Goal: Task Accomplishment & Management: Complete application form

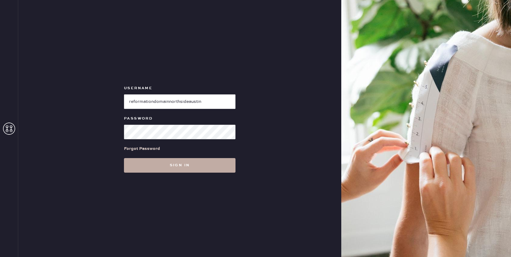
click at [168, 170] on button "Sign in" at bounding box center [180, 165] width 112 height 15
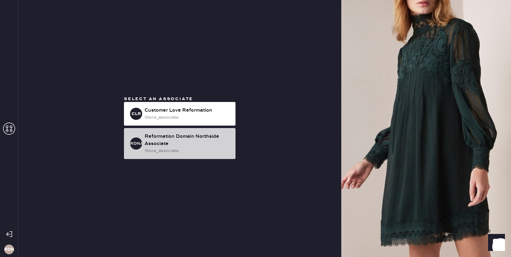
click at [163, 139] on div "Reformation Domain Northside Associate" at bounding box center [188, 140] width 86 height 15
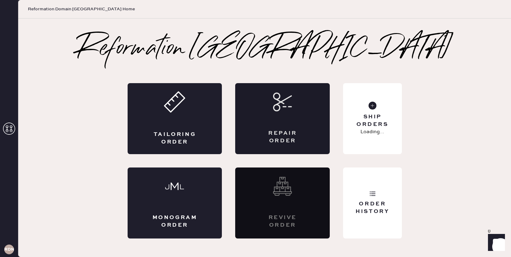
click at [284, 131] on div "Repair Order" at bounding box center [282, 136] width 46 height 15
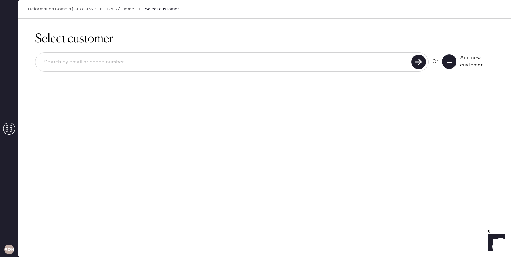
click at [177, 61] on input at bounding box center [224, 62] width 370 height 14
click at [170, 66] on input at bounding box center [224, 62] width 370 height 14
type input "5028763591"
click at [420, 63] on use at bounding box center [418, 62] width 15 height 15
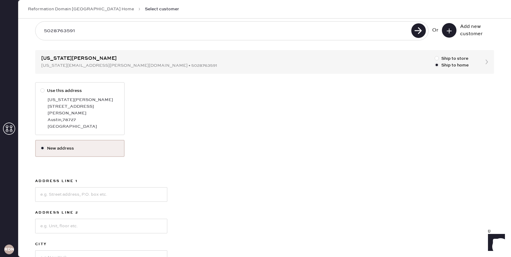
scroll to position [20, 0]
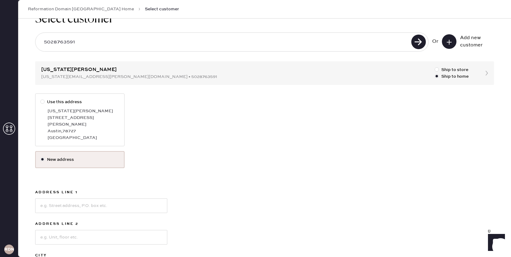
click at [43, 102] on div at bounding box center [42, 101] width 4 height 4
click at [41, 99] on input "Use this address" at bounding box center [40, 99] width 0 height 0
radio input "true"
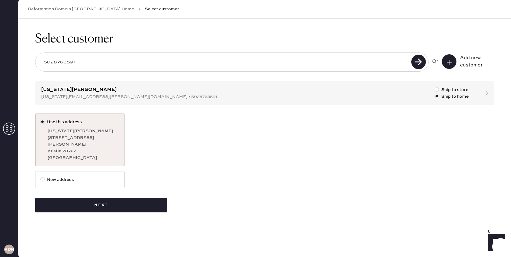
scroll to position [0, 0]
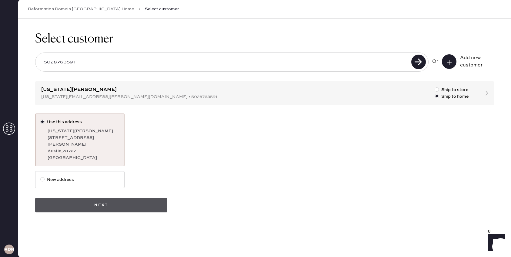
click at [99, 198] on button "Next" at bounding box center [101, 205] width 132 height 15
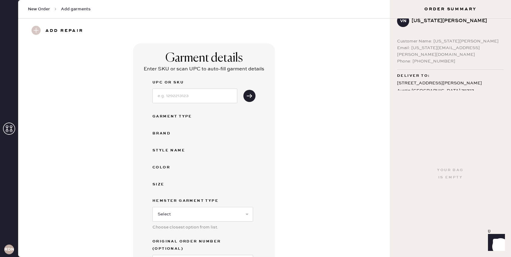
scroll to position [18, 0]
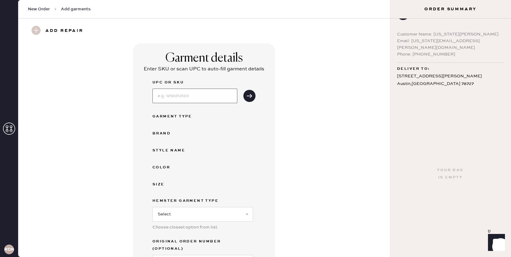
click at [213, 95] on input at bounding box center [194, 96] width 85 height 15
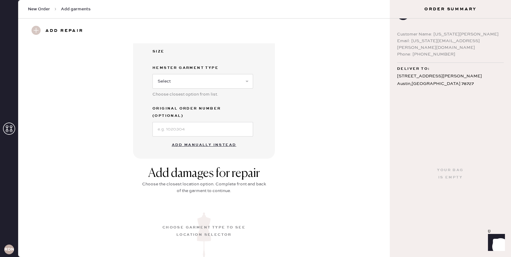
scroll to position [117, 0]
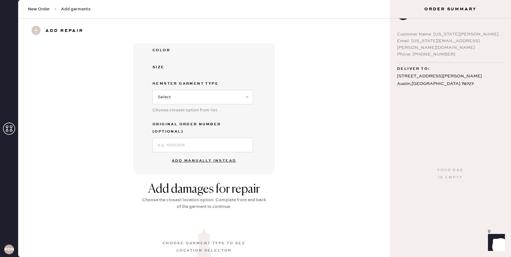
type input "1314885JLO002"
click at [198, 155] on button "Add manually instead" at bounding box center [204, 161] width 72 height 12
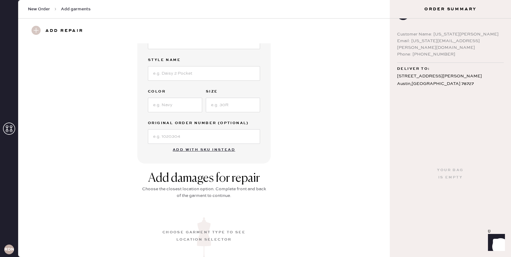
scroll to position [0, 0]
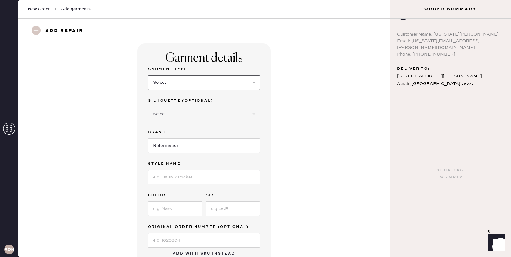
click at [185, 84] on select "Select Basic Skirt Jeans Leggings Pants Shorts Basic Sleeved Dress Basic Sleeve…" at bounding box center [204, 82] width 112 height 15
select select "7"
click at [148, 75] on select "Select Basic Skirt Jeans Leggings Pants Shorts Basic Sleeved Dress Basic Sleeve…" at bounding box center [204, 82] width 112 height 15
click at [186, 114] on select "Select Maxi Dress Midi Dress Mini Dress Other" at bounding box center [204, 114] width 112 height 15
select select "31"
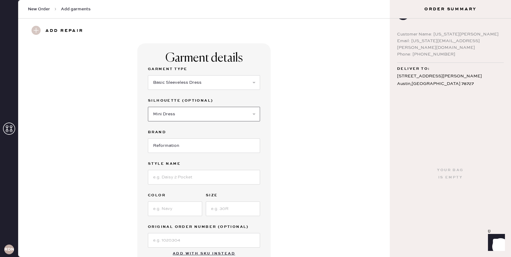
click at [148, 107] on select "Select Maxi Dress Midi Dress Mini Dress Other" at bounding box center [204, 114] width 112 height 15
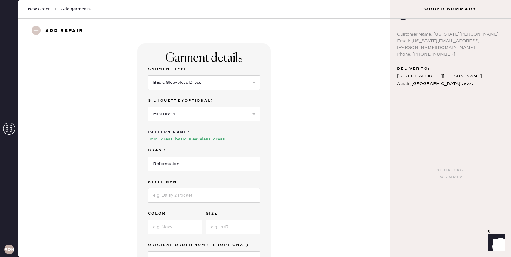
click at [180, 164] on input "Reformation" at bounding box center [204, 163] width 112 height 15
click at [176, 196] on input at bounding box center [204, 195] width 112 height 15
type input "[PERSON_NAME]"
click at [166, 224] on input at bounding box center [175, 226] width 54 height 15
type input "Jalapeno"
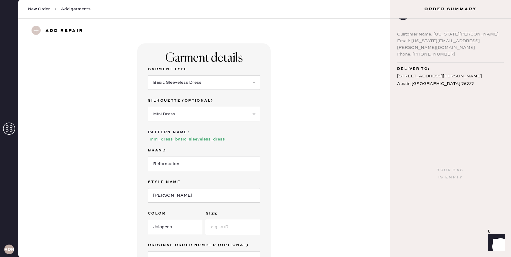
click at [218, 227] on input at bounding box center [233, 226] width 54 height 15
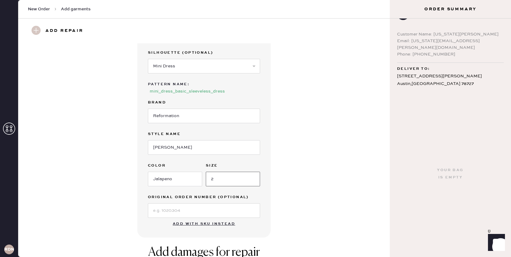
scroll to position [49, 0]
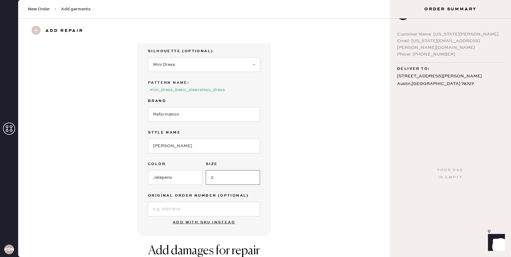
type input "2"
click at [177, 210] on input at bounding box center [204, 209] width 112 height 15
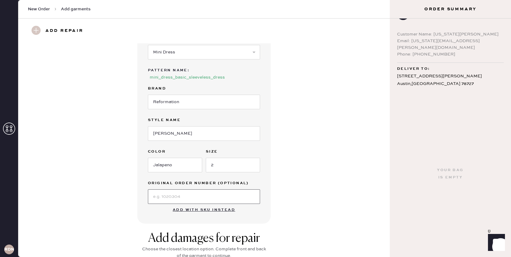
scroll to position [63, 0]
click at [163, 197] on input at bounding box center [204, 195] width 112 height 15
click at [171, 193] on input "S" at bounding box center [204, 195] width 112 height 15
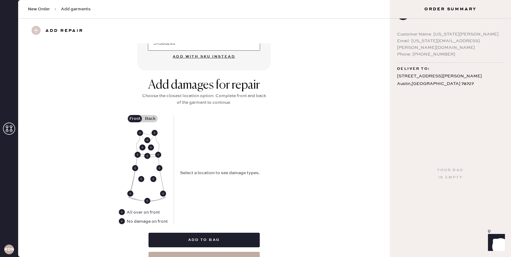
scroll to position [219, 0]
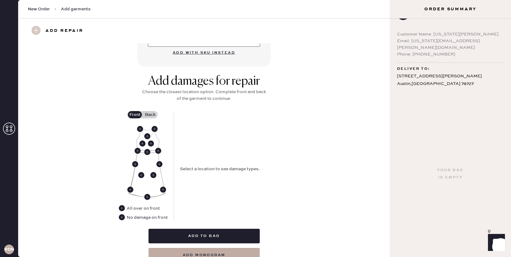
type input "S11565295"
click at [147, 114] on label "Back" at bounding box center [149, 114] width 15 height 7
click at [150, 115] on input "Back" at bounding box center [150, 115] width 0 height 0
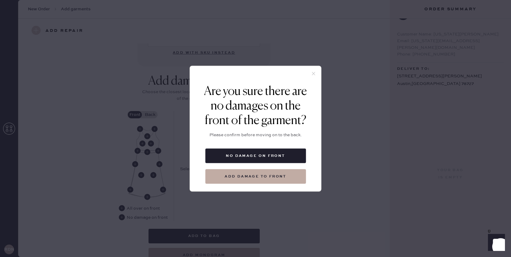
click at [313, 72] on icon at bounding box center [313, 73] width 5 height 5
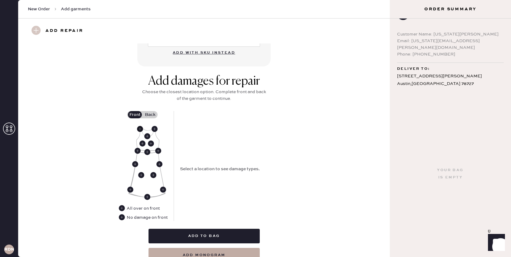
click at [139, 128] on use at bounding box center [140, 129] width 6 height 6
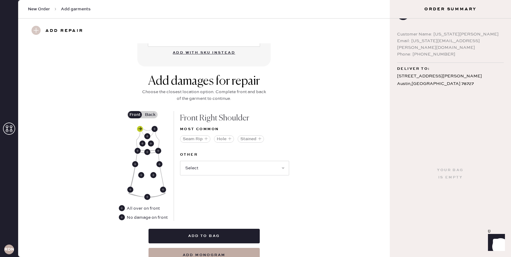
click at [141, 128] on use at bounding box center [140, 129] width 6 height 6
click at [147, 114] on label "Back" at bounding box center [149, 114] width 15 height 7
click at [150, 115] on input "Back" at bounding box center [150, 115] width 0 height 0
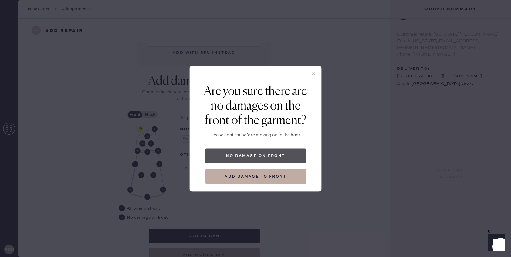
click at [250, 157] on button "No damage on front" at bounding box center [255, 155] width 101 height 15
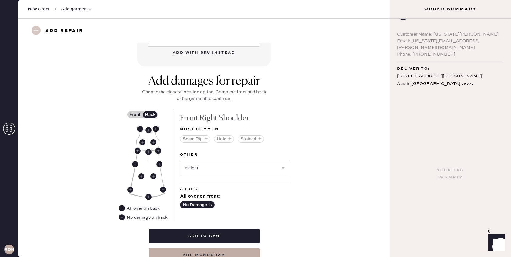
click at [156, 127] on use at bounding box center [156, 129] width 6 height 6
click at [251, 165] on select "Select Broken / Ripped Hem Broken Beads Broken Belt Loop Broken Button Broken C…" at bounding box center [234, 168] width 109 height 15
select select "1622"
click at [180, 161] on select "Select Broken / Ripped Hem Broken Beads Broken Belt Loop Broken Button Broken C…" at bounding box center [234, 168] width 109 height 15
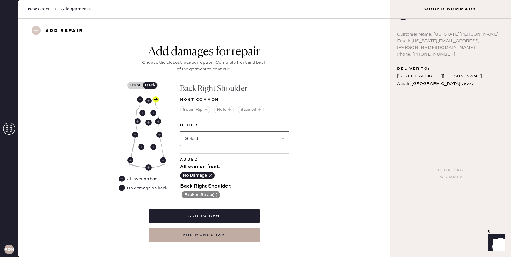
scroll to position [256, 0]
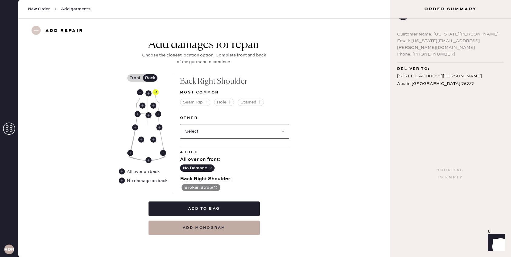
click at [211, 133] on select "Select Broken / Ripped Hem Broken Beads Broken Belt Loop Broken Button Broken C…" at bounding box center [234, 131] width 109 height 15
click at [140, 92] on use at bounding box center [140, 92] width 6 height 6
click at [201, 132] on select "Select Broken / Ripped Hem Broken Beads Broken Belt Loop Broken Button Broken C…" at bounding box center [234, 131] width 109 height 15
select select "1622"
click at [180, 124] on select "Select Broken / Ripped Hem Broken Beads Broken Belt Loop Broken Button Broken C…" at bounding box center [234, 131] width 109 height 15
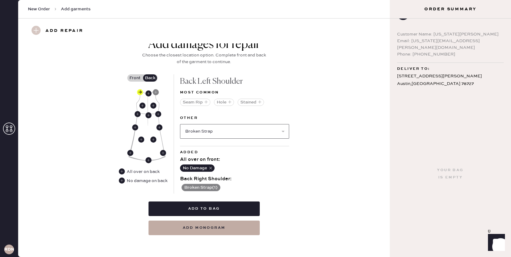
select select
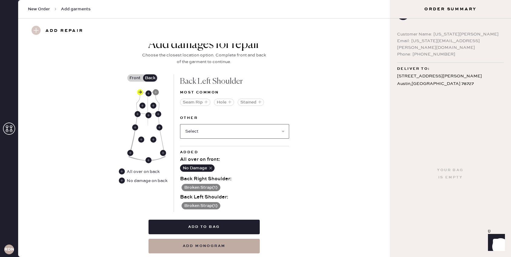
scroll to position [274, 0]
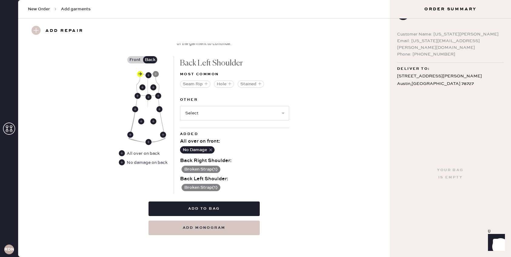
click at [212, 226] on button "add monogram" at bounding box center [204, 227] width 111 height 15
select select "7"
select select "31"
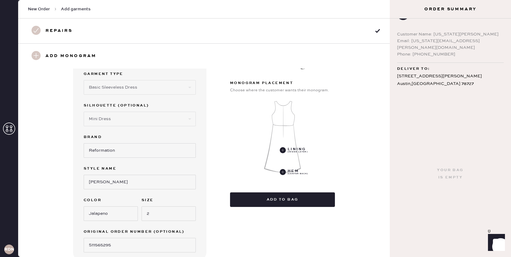
scroll to position [38, 0]
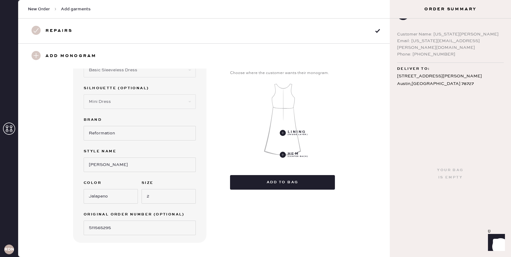
click at [224, 28] on div "Repairs" at bounding box center [204, 30] width 372 height 25
select select "7"
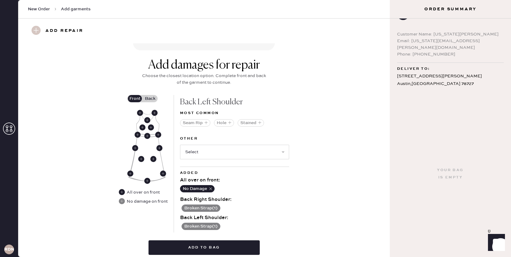
scroll to position [273, 0]
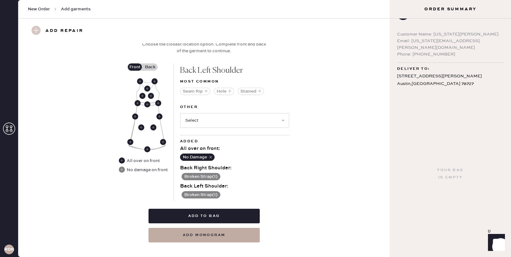
click at [149, 63] on label "Back" at bounding box center [149, 66] width 15 height 7
click at [150, 67] on input "Back" at bounding box center [150, 67] width 0 height 0
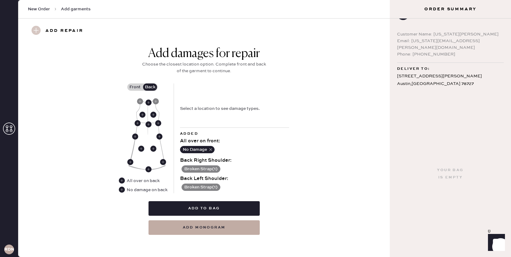
scroll to position [245, 0]
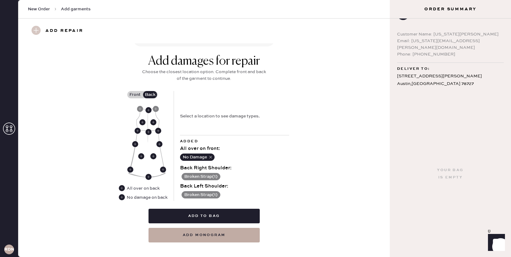
click at [136, 91] on label "Front" at bounding box center [134, 94] width 15 height 7
click at [135, 95] on input "Front" at bounding box center [135, 95] width 0 height 0
click at [222, 113] on div "Select a location to see damage types." at bounding box center [220, 116] width 80 height 7
click at [141, 106] on use at bounding box center [140, 109] width 6 height 6
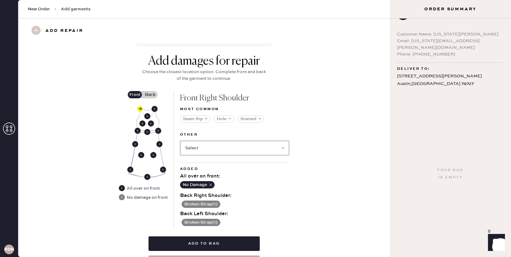
click at [258, 142] on select "Select Broken / Ripped Hem Broken Beads Broken Belt Loop Broken Button Broken C…" at bounding box center [234, 148] width 109 height 15
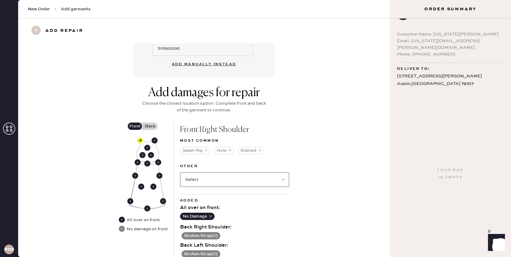
scroll to position [273, 0]
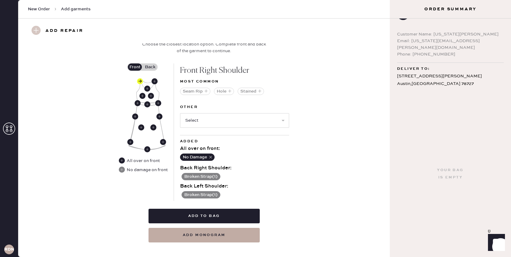
click at [153, 63] on label "Back" at bounding box center [149, 66] width 15 height 7
click at [150, 67] on input "Back" at bounding box center [150, 67] width 0 height 0
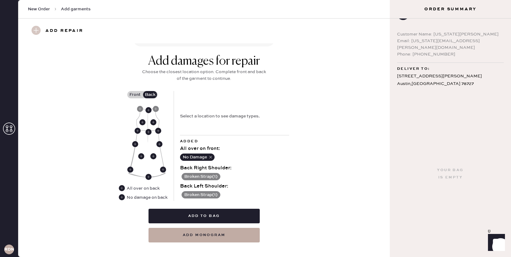
click at [211, 113] on div "Select a location to see damage types." at bounding box center [220, 116] width 80 height 7
click at [157, 106] on use at bounding box center [156, 109] width 6 height 6
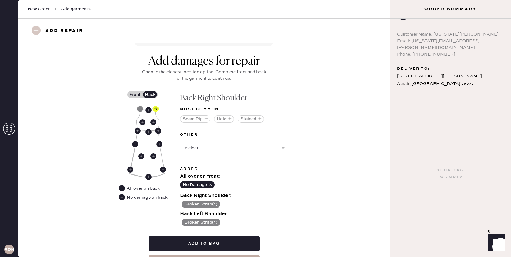
click at [203, 141] on select "Select Broken / Ripped Hem Broken Beads Broken Belt Loop Broken Button Broken C…" at bounding box center [234, 148] width 109 height 15
click at [208, 236] on button "Add to bag" at bounding box center [204, 243] width 111 height 15
click at [206, 236] on button "Add to bag" at bounding box center [204, 243] width 111 height 15
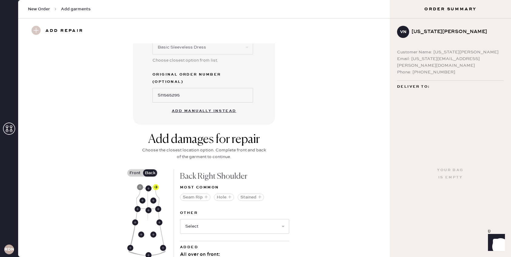
scroll to position [120, 0]
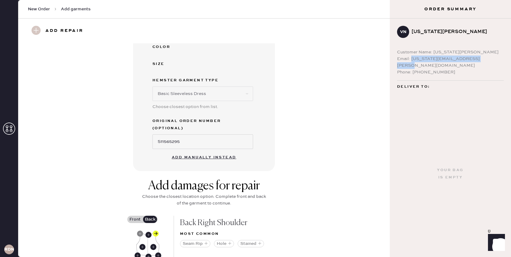
drag, startPoint x: 412, startPoint y: 59, endPoint x: 494, endPoint y: 61, distance: 82.2
click at [494, 61] on div "Email: [US_STATE][EMAIL_ADDRESS][PERSON_NAME][DOMAIN_NAME]" at bounding box center [450, 61] width 107 height 13
copy div "[US_STATE][EMAIL_ADDRESS][PERSON_NAME][DOMAIN_NAME]"
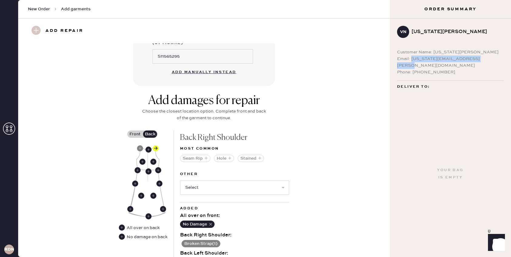
scroll to position [273, 0]
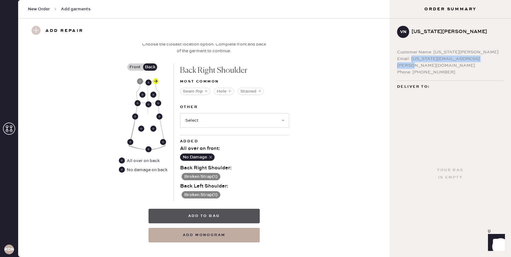
click at [200, 209] on button "Add to bag" at bounding box center [204, 216] width 111 height 15
click at [196, 153] on button "No Damage" at bounding box center [197, 156] width 35 height 7
click at [194, 173] on button "Broken Strap ( 1 )" at bounding box center [201, 176] width 39 height 7
click at [196, 209] on button "Add to bag" at bounding box center [204, 216] width 111 height 15
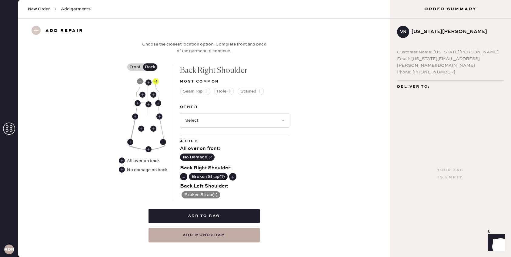
click at [136, 63] on label "Front" at bounding box center [134, 66] width 15 height 7
click at [135, 67] on input "Front" at bounding box center [135, 67] width 0 height 0
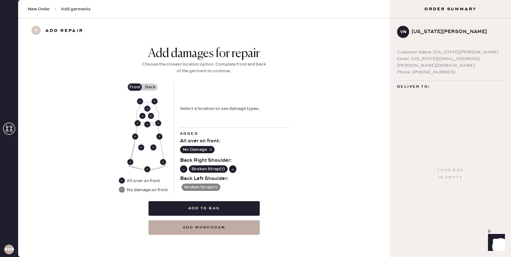
scroll to position [245, 0]
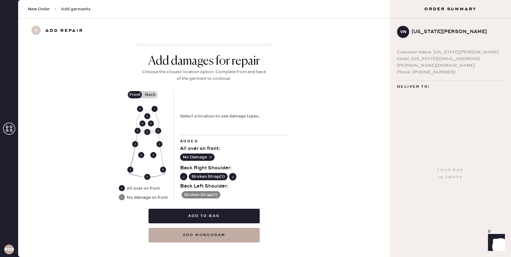
click at [154, 106] on use at bounding box center [155, 109] width 6 height 6
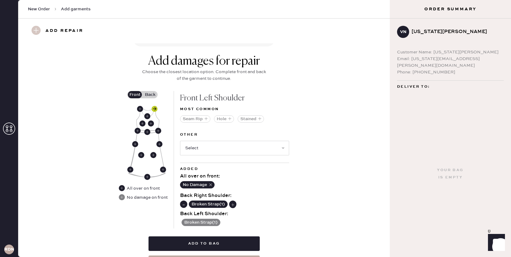
click at [155, 106] on use at bounding box center [155, 109] width 6 height 6
click at [153, 91] on label "Back" at bounding box center [149, 94] width 15 height 7
click at [150, 95] on input "Back" at bounding box center [150, 95] width 0 height 0
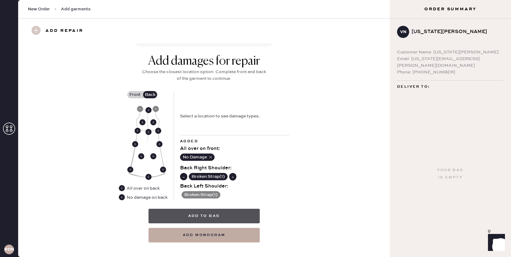
click at [197, 209] on button "Add to bag" at bounding box center [204, 216] width 111 height 15
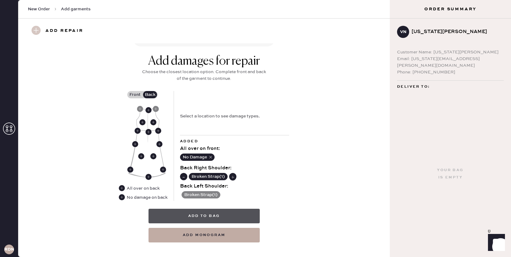
click at [216, 209] on button "Add to bag" at bounding box center [204, 216] width 111 height 15
click at [207, 209] on button "Add to bag" at bounding box center [204, 216] width 111 height 15
click at [216, 210] on button "Add to bag" at bounding box center [204, 216] width 111 height 15
click at [276, 153] on div "No Damage" at bounding box center [234, 157] width 109 height 10
click at [202, 209] on button "Add to bag" at bounding box center [204, 216] width 111 height 15
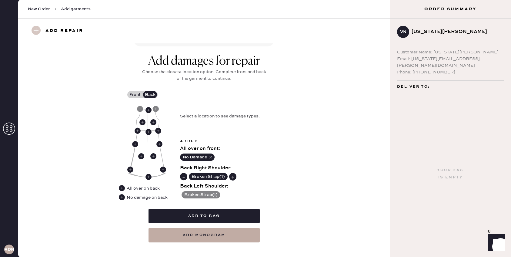
click at [209, 173] on button "Broken Strap ( 1 )" at bounding box center [208, 176] width 39 height 7
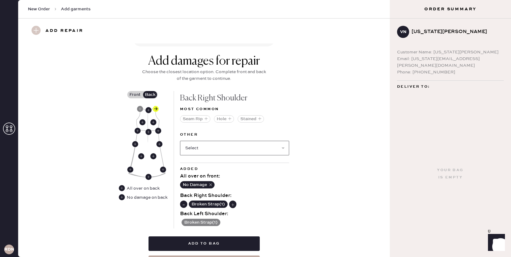
click at [210, 142] on select "Select Broken / Ripped Hem Broken Beads Broken Belt Loop Broken Button Broken C…" at bounding box center [234, 148] width 109 height 15
click at [266, 141] on select "Select Broken / Ripped Hem Broken Beads Broken Belt Loop Broken Button Broken C…" at bounding box center [234, 148] width 109 height 15
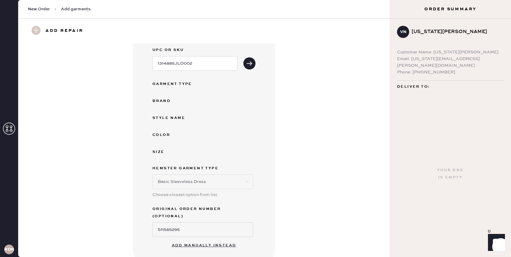
scroll to position [28, 0]
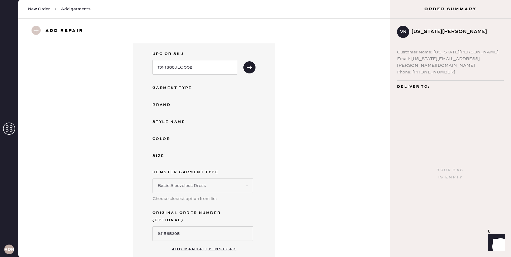
click at [182, 122] on div "Style name" at bounding box center [176, 121] width 49 height 7
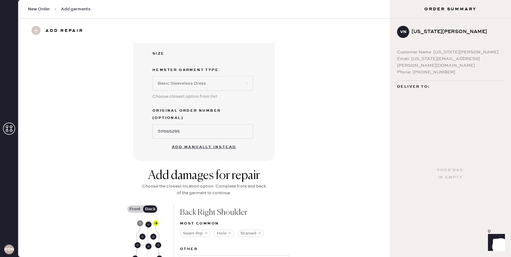
scroll to position [202, 0]
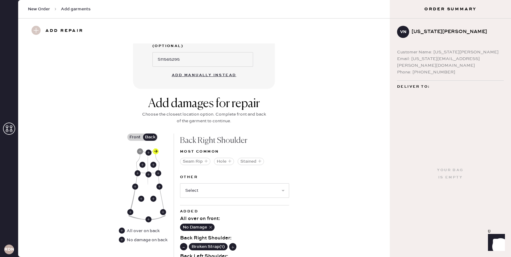
click at [206, 69] on button "Add manually instead" at bounding box center [204, 75] width 72 height 12
select select "7"
select select "31"
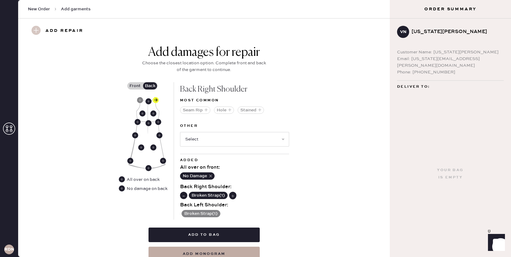
scroll to position [256, 0]
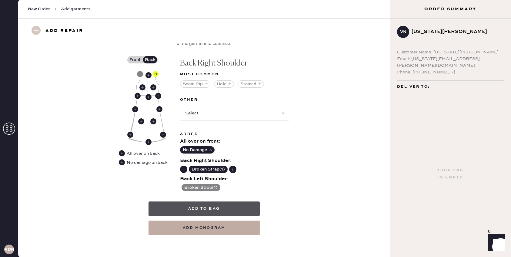
click at [202, 208] on button "Add to bag" at bounding box center [204, 208] width 111 height 15
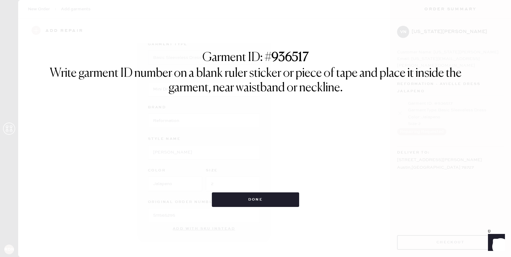
scroll to position [25, 0]
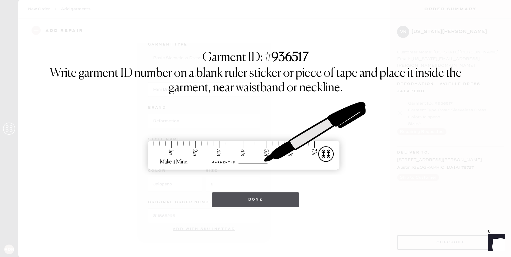
click at [251, 199] on button "Done" at bounding box center [256, 199] width 88 height 15
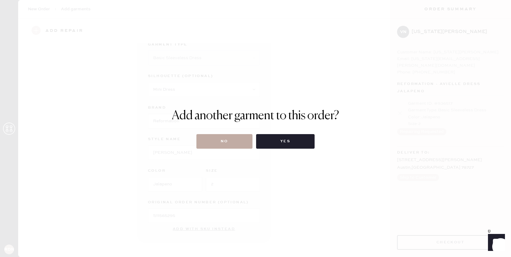
click at [221, 143] on button "No" at bounding box center [224, 141] width 56 height 15
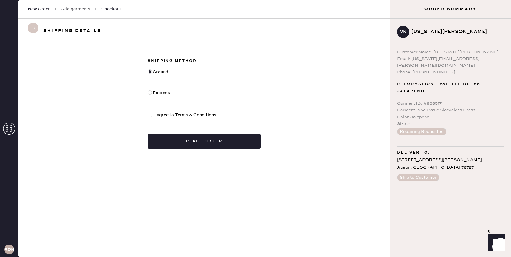
click at [151, 115] on div at bounding box center [150, 114] width 4 height 4
click at [148, 112] on input "I agree to Terms & Conditions" at bounding box center [148, 112] width 0 height 0
checkbox input "true"
click at [215, 139] on button "Place order" at bounding box center [204, 141] width 113 height 15
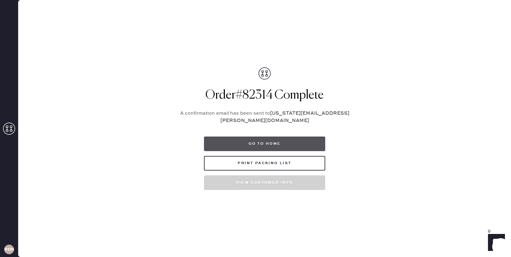
click at [269, 140] on button "Go to home" at bounding box center [264, 143] width 121 height 15
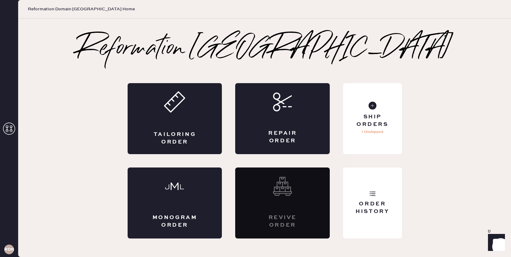
click at [341, 61] on h2 "Reformation [GEOGRAPHIC_DATA]" at bounding box center [264, 49] width 375 height 24
click at [506, 36] on div "Reformation Domain Northside Tailoring Order Repair Order Monogram Order Revive…" at bounding box center [264, 137] width 493 height 238
